Goal: Task Accomplishment & Management: Manage account settings

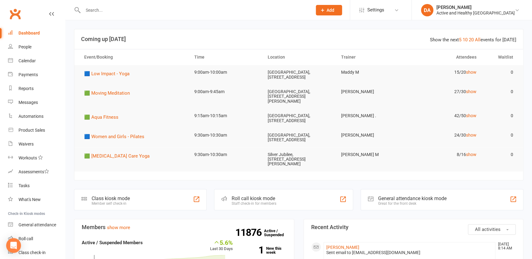
click at [98, 13] on input "text" at bounding box center [194, 10] width 226 height 9
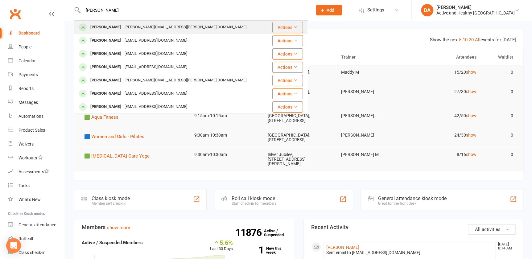
type input "[PERSON_NAME]"
click at [134, 28] on div "[PERSON_NAME][EMAIL_ADDRESS][PERSON_NAME][DOMAIN_NAME]" at bounding box center [185, 27] width 125 height 9
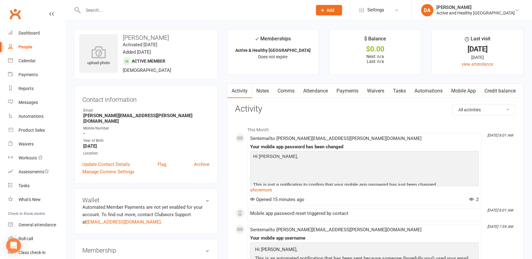
click at [465, 91] on link "Mobile App" at bounding box center [462, 91] width 33 height 14
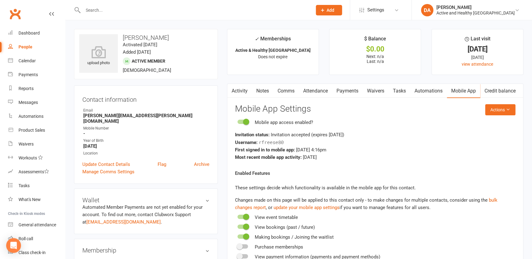
click at [320, 88] on link "Attendance" at bounding box center [315, 91] width 33 height 14
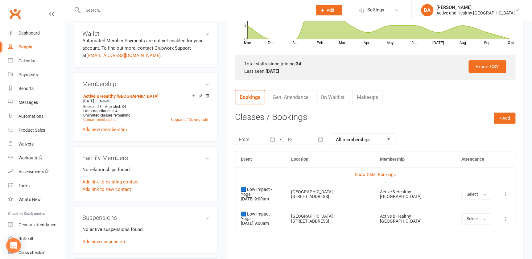
scroll to position [196, 0]
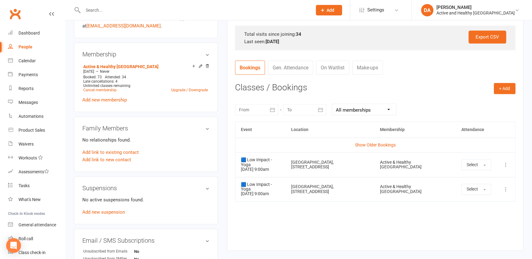
click at [504, 161] on icon at bounding box center [505, 164] width 6 height 6
click at [473, 201] on link "Remove booking" at bounding box center [478, 201] width 61 height 12
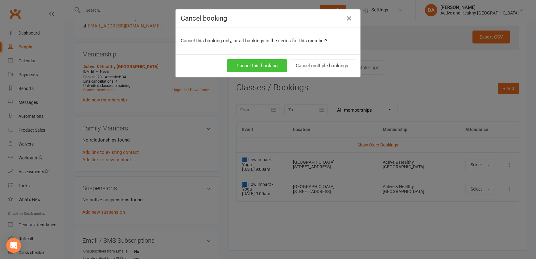
click at [251, 66] on button "Cancel this booking" at bounding box center [257, 65] width 60 height 13
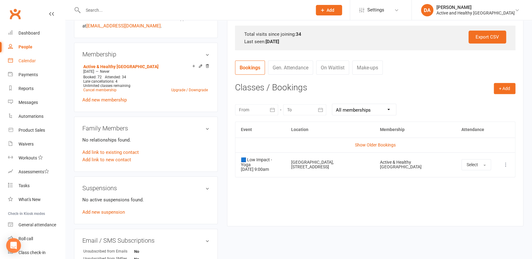
click at [22, 63] on div "Calendar" at bounding box center [26, 60] width 17 height 5
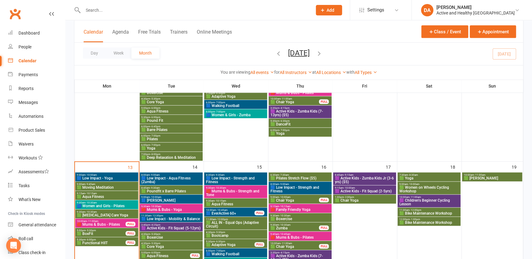
scroll to position [280, 0]
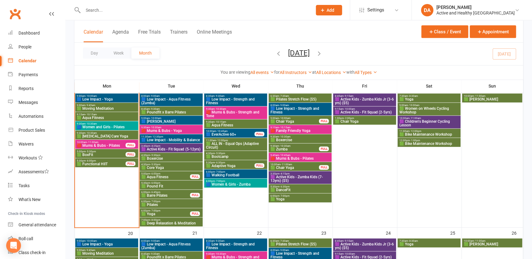
click at [97, 116] on span "🟩 Aqua Fitness" at bounding box center [106, 118] width 60 height 4
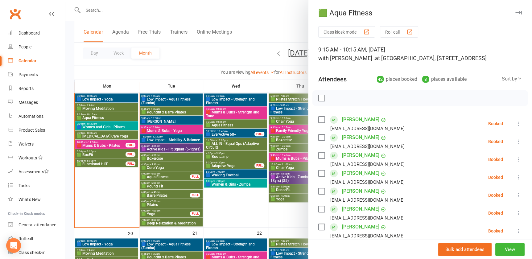
click at [515, 213] on icon at bounding box center [518, 213] width 6 height 6
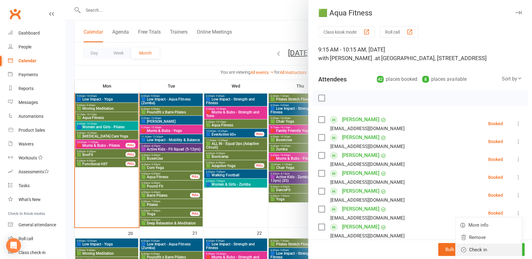
click at [470, 248] on link "Check in" at bounding box center [488, 249] width 66 height 12
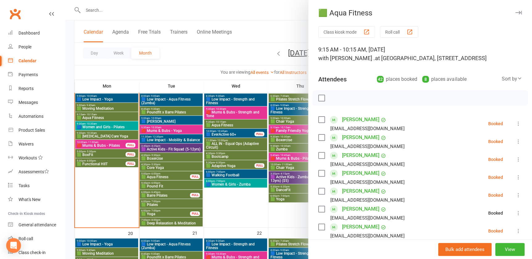
click at [515, 214] on icon at bounding box center [518, 213] width 6 height 6
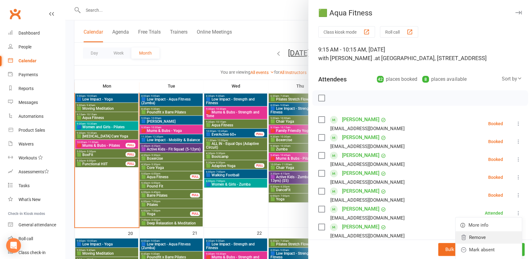
click at [471, 236] on link "Remove" at bounding box center [488, 237] width 66 height 12
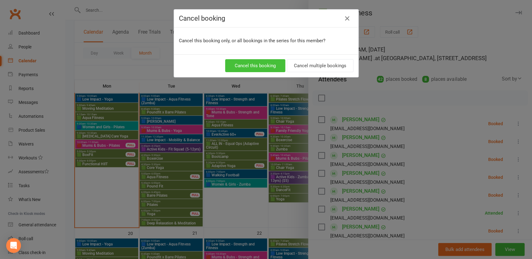
click at [247, 64] on button "Cancel this booking" at bounding box center [255, 65] width 60 height 13
